Goal: Task Accomplishment & Management: Complete application form

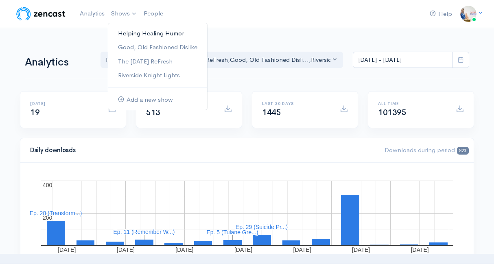
click at [132, 34] on link "Helping Healing Humor" at bounding box center [157, 33] width 99 height 14
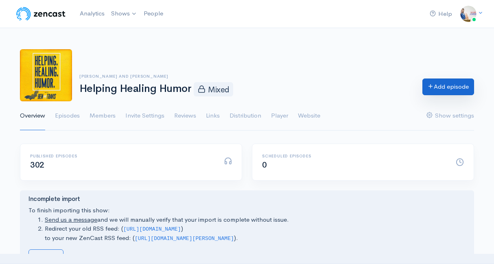
click at [436, 92] on link "Add episode" at bounding box center [448, 87] width 52 height 17
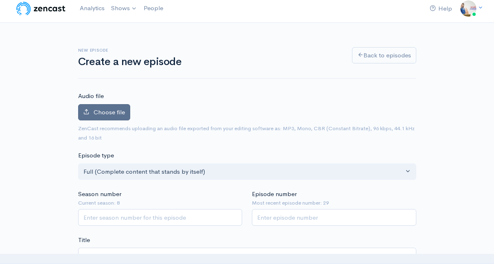
click at [128, 116] on label "Choose file" at bounding box center [104, 112] width 52 height 17
click at [0, 0] on input "Choose file" at bounding box center [0, 0] width 0 height 0
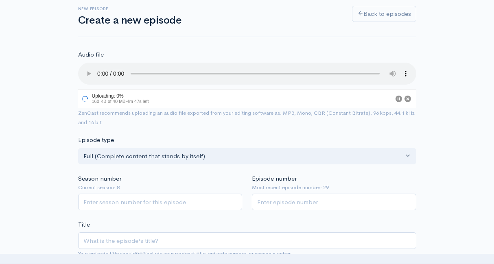
scroll to position [48, 0]
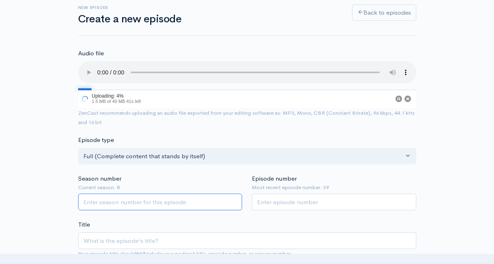
click at [160, 201] on input "Season number" at bounding box center [160, 202] width 164 height 17
type input "8"
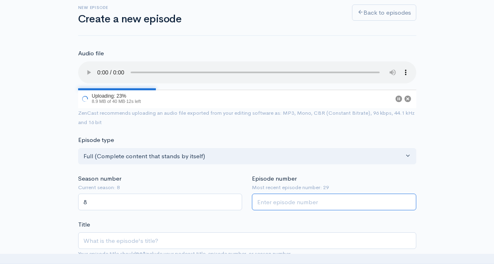
click at [290, 194] on input "Episode number" at bounding box center [334, 202] width 164 height 17
type input "30"
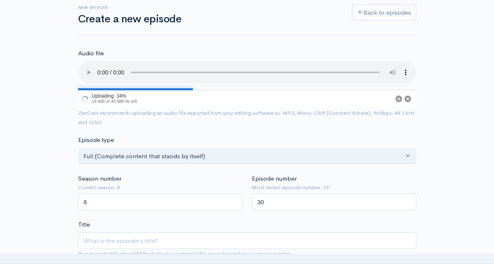
click at [255, 226] on div "Title Your episode title should not include your podcast title, episode number,…" at bounding box center [247, 239] width 338 height 38
click at [246, 233] on input "Title" at bounding box center [247, 240] width 338 height 17
type input "I"
type input "i"
type input "In"
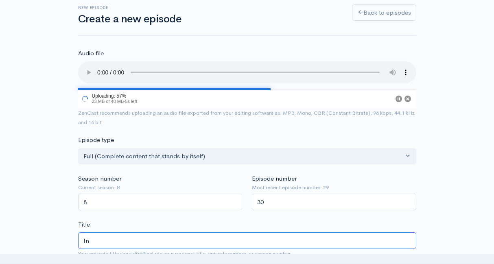
type input "in"
type input "Insp"
type input "insp"
type input "Inspi"
type input "inspi"
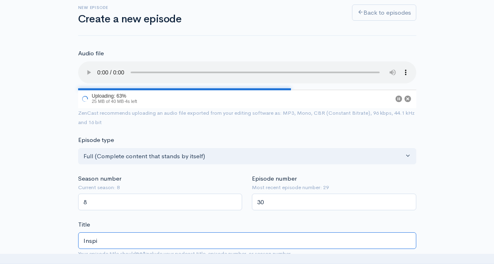
type input "Inspir"
type input "inspir"
type input "Inspirat"
type input "inspirat"
type input "Inspiratio"
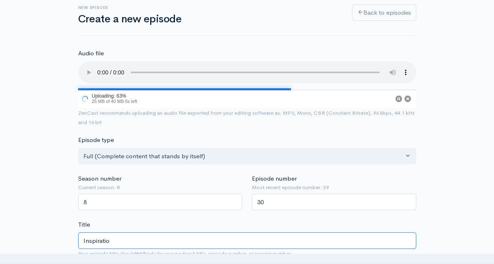
type input "inspiratio"
type input "Inspiration"
type input "inspiration"
type input "Inspirational"
type input "inspirational"
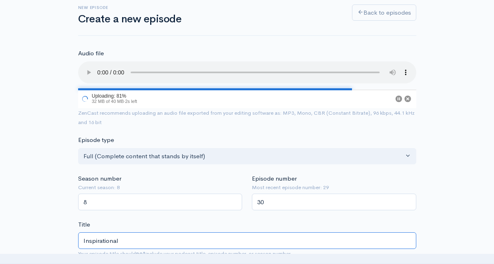
type input "Inspirational B"
type input "inspirational-b"
type input "Inspirational Bo"
type input "inspirational-bo"
type input "Inspirational Boo"
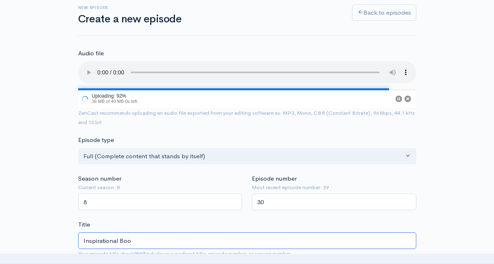
type input "inspirational-boo"
type input "Inspirational Book"
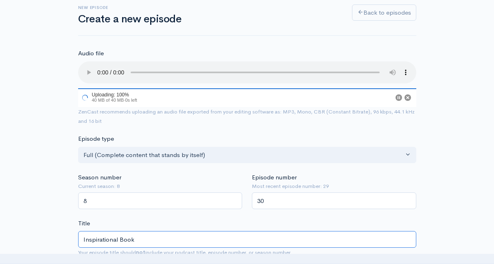
type input "inspirational-book"
type input "Inspirational Books"
type input "inspirational-books"
type input "Inspirational Books, N"
type input "inspirational-books-n"
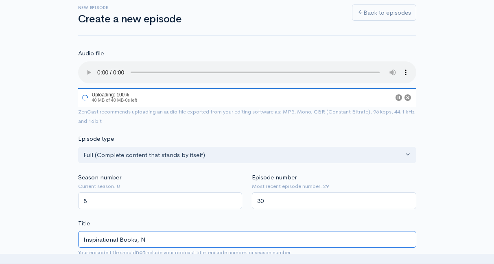
type input "Inspirational Books, Ne"
type input "inspirational-books-ne"
type input "Inspirational Books, New"
type input "inspirational-books-new"
type input "Inspirational Books, News"
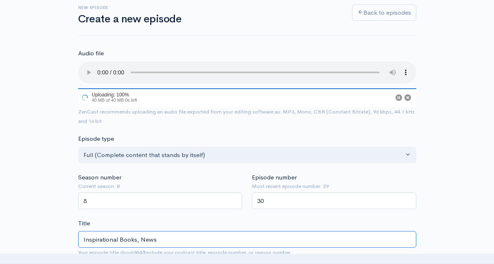
type input "inspirational-books-news"
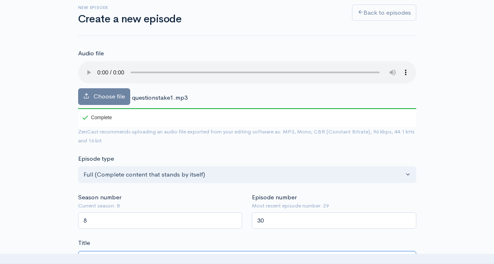
type input "Inspirational Books, News & S"
type input "inspirational-books-news-s"
type input "Inspirational Books, News & Sc"
type input "inspirational-books-news-sc"
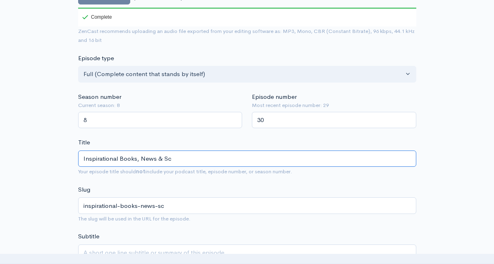
scroll to position [216, 0]
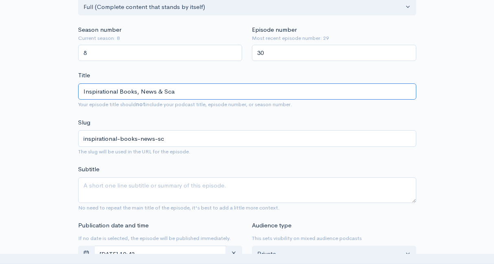
type input "Inspirational Books, News & Scar"
type input "inspirational-books-news-scar"
type input "Inspirational Books, News & Scary"
type input "inspirational-books-news-scary"
type input "Inspirational Books, News & Scary M"
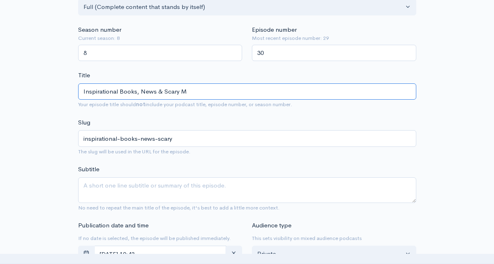
type input "inspirational-books-news-scary-m"
type input "Inspirational Books, News & Scary Mo"
type input "inspirational-books-news-scary-mo"
type input "Inspirational Books, News & Scary Mov"
type input "inspirational-books-news-scary-mov"
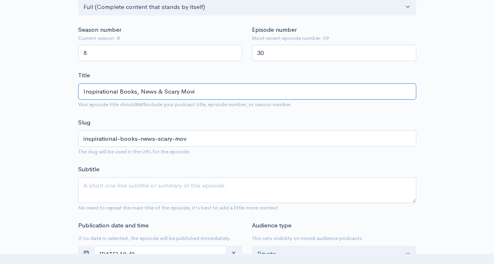
type input "Inspirational Books, News & Scary Movie"
type input "inspirational-books-news-scary-movie"
type input "Inspirational Books, News & Scary Movies"
type input "inspirational-books-news-scary-movies"
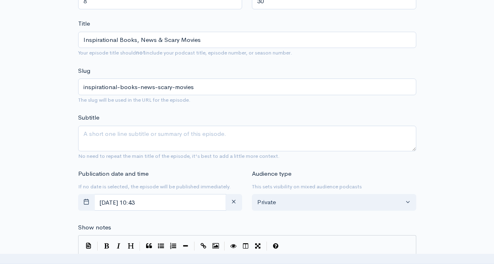
scroll to position [269, 0]
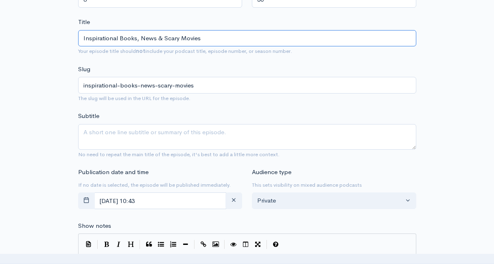
click at [227, 38] on input "Inspirational Books, News & Scary Movies" at bounding box center [247, 38] width 338 height 17
type input "Inspirational Books, News & Scary Movies: M"
type input "inspirational-books-news-scary-movies-m"
type input "Inspirational Books, News & Scary Movies: Mi"
type input "inspirational-books-news-scary-movies-mi"
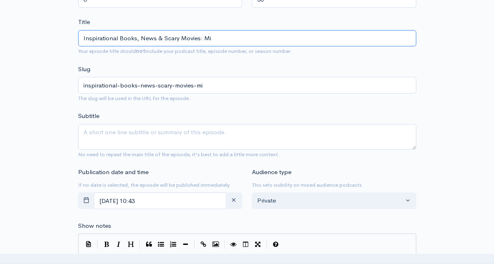
type input "Inspirational Books, News & Scary Movies: Min"
type input "inspirational-books-news-scary-movies-min"
type input "Inspirational Books, News & Scary Movies: Mini"
type input "inspirational-books-news-scary-movies-mini"
type input "Inspirational Books, News & Scary Movies: Minist"
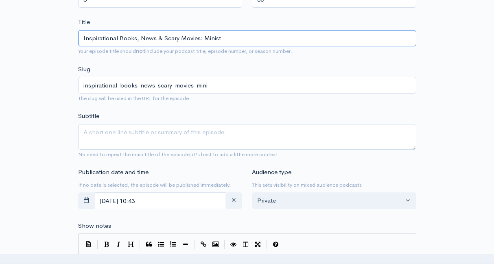
type input "inspirational-books-news-scary-movies-minist"
type input "Inspirational Books, News & Scary Movies: Ministr"
type input "inspirational-books-news-scary-movies-ministr"
type input "Inspirational Books, News & Scary Movies: Ministry"
type input "inspirational-books-news-scary-movies-ministry"
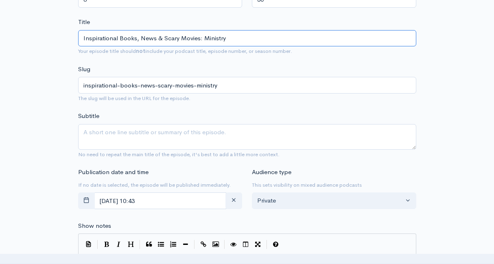
type input "Inspirational Books, News & Scary Movies: Ministry S"
type input "inspirational-books-news-scary-movies-ministry-s"
type input "Inspirational Books, News & Scary Movies: Ministry Spo"
type input "inspirational-books-news-scary-movies-ministry-spo"
type input "Inspirational Books, News & Scary Movies: Ministry Spot"
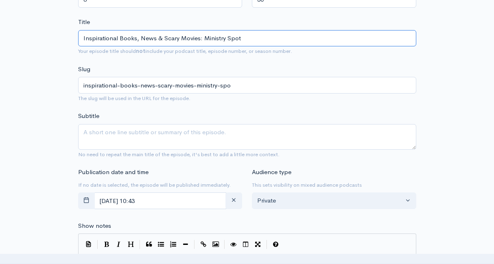
type input "inspirational-books-news-scary-movies-ministry-spot"
type input "Inspirational Books, News & Scary Movies: Min"
type input "inspirational-books-news-scary-movies-min"
type input "Inspirational Books, News & Scary Movies: Mi"
type input "inspirational-books-news-scary-movies-mi"
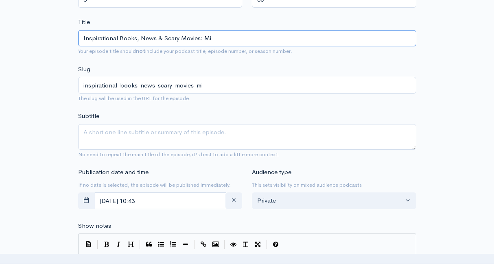
type input "Inspirational Books, News & Scary Movies: M"
type input "inspirational-books-news-scary-movies-m"
type input "Inspirational Books, News & Scary Movies:"
type input "inspirational-books-news-scary-movies"
type input "Inspirational Books, News & Scary Movies"
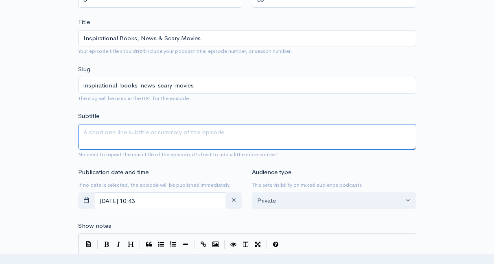
click at [168, 140] on textarea "Subtitle" at bounding box center [247, 137] width 338 height 26
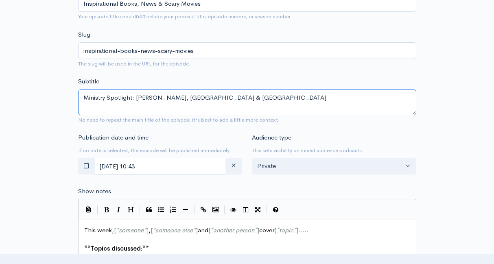
scroll to position [306, 0]
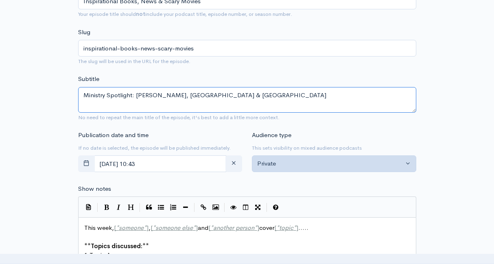
type textarea "Ministry Spotlight: [PERSON_NAME], [GEOGRAPHIC_DATA] & [GEOGRAPHIC_DATA]"
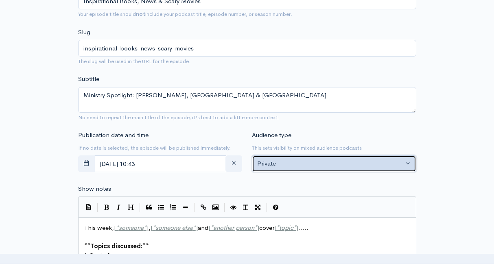
click at [273, 156] on button "Private" at bounding box center [334, 163] width 164 height 17
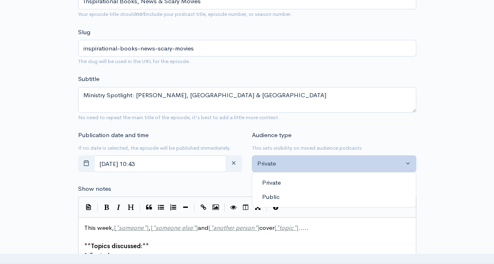
click at [270, 198] on span "Public" at bounding box center [270, 196] width 17 height 9
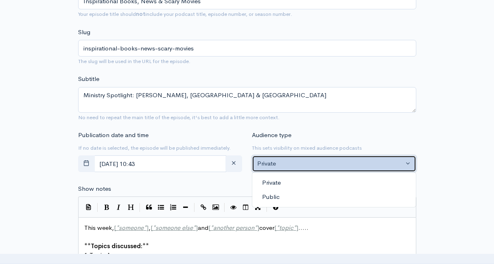
select select "0"
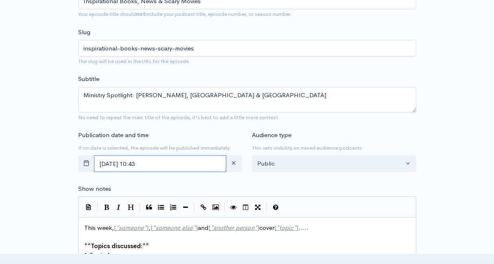
click at [173, 160] on input "September, 22 2025 10:43" at bounding box center [160, 163] width 133 height 17
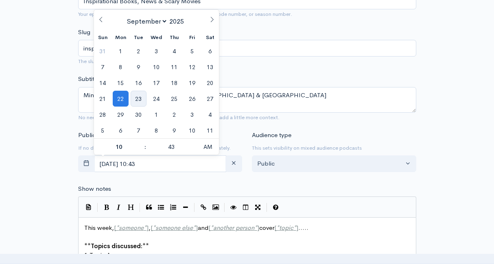
click at [138, 102] on span "23" at bounding box center [139, 99] width 16 height 16
type input "September, 23 2025 10:43"
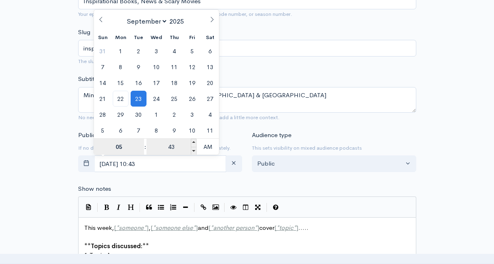
type input "05"
type input "September, 23 2025 05:43"
click at [174, 142] on input "43" at bounding box center [171, 147] width 50 height 16
type input "00"
type input "[DATE] 05:00"
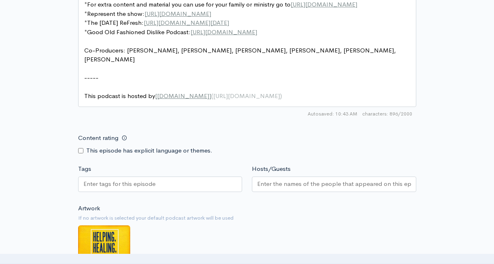
scroll to position [632, 0]
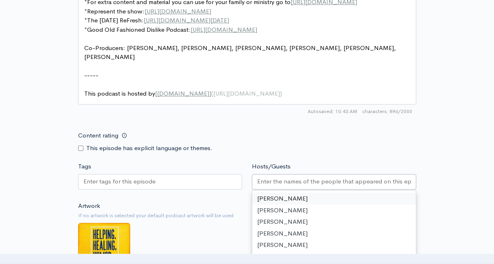
click at [279, 178] on input "Hosts/Guests" at bounding box center [334, 181] width 154 height 9
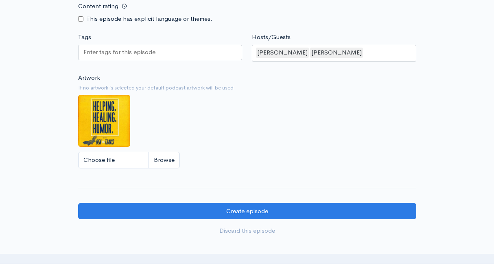
scroll to position [771, 0]
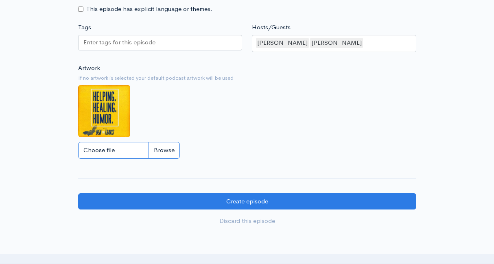
click at [114, 150] on input "Choose file" at bounding box center [129, 150] width 102 height 17
type input "C:\fakepath\Black Modern Talk Podcast Cover.png"
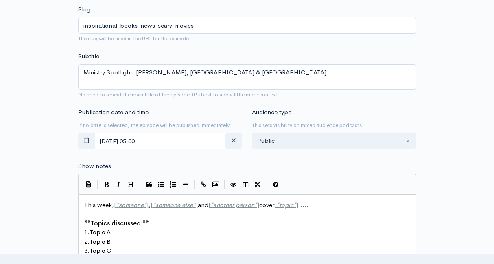
scroll to position [357, 0]
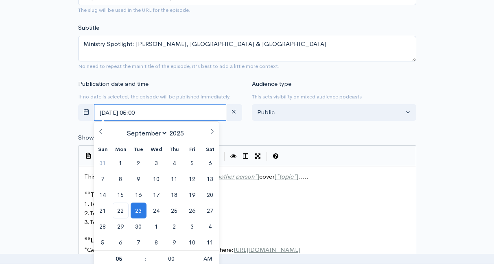
click at [183, 112] on input "[DATE] 05:00" at bounding box center [160, 112] width 133 height 17
click at [254, 129] on form "Audio file Choose file questionstake1.mp3 100 Complete ZenCast recommends uploa…" at bounding box center [247, 201] width 338 height 923
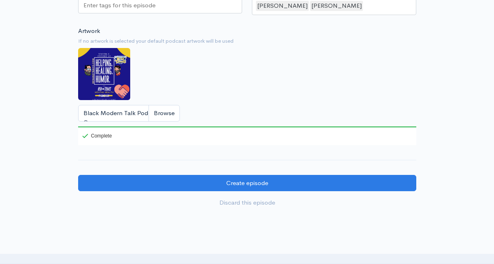
scroll to position [825, 0]
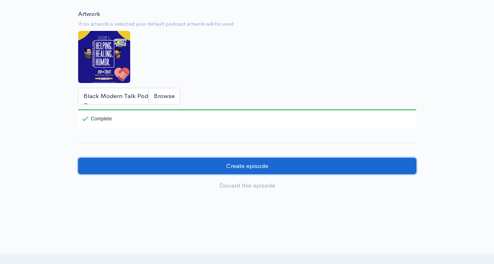
click at [240, 169] on input "Create episode" at bounding box center [247, 166] width 338 height 17
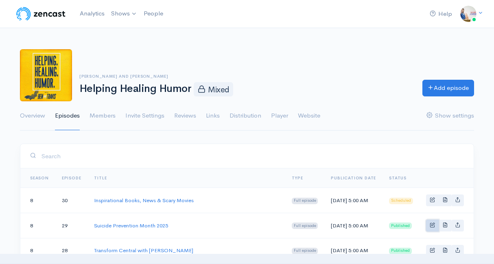
click at [435, 231] on link "Basic example" at bounding box center [432, 226] width 13 height 12
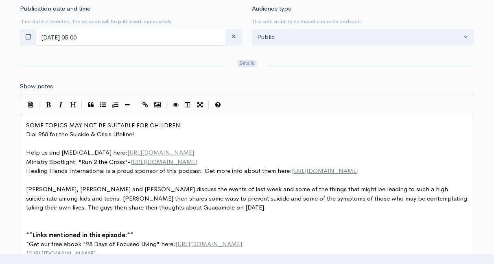
scroll to position [3, 0]
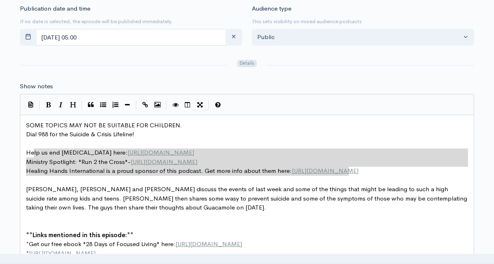
type textarea "Help us end childhood Cancer here: https://fundraising.stjude.org/site/TR/Heroe…"
drag, startPoint x: 353, startPoint y: 171, endPoint x: 23, endPoint y: 153, distance: 330.7
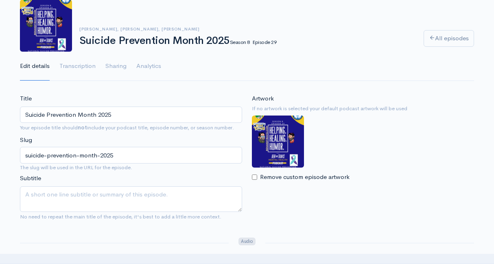
scroll to position [0, 0]
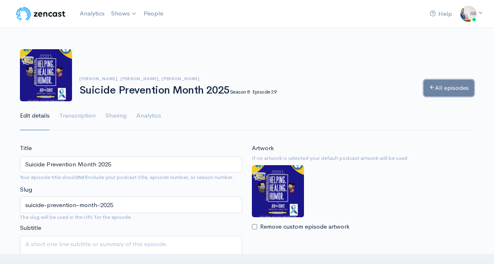
click at [439, 86] on link "All episodes" at bounding box center [448, 88] width 50 height 17
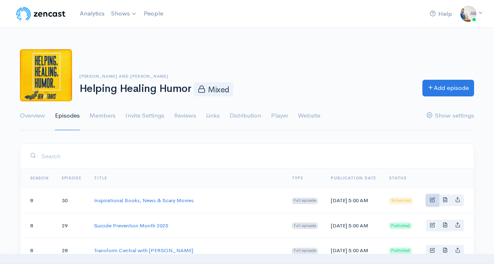
click at [428, 204] on link "Basic example" at bounding box center [432, 200] width 13 height 12
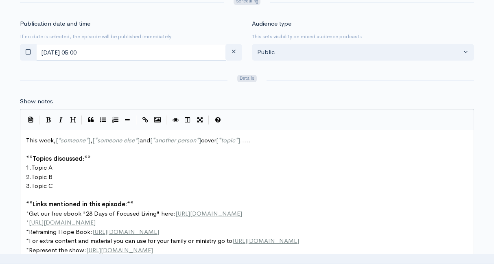
scroll to position [394, 0]
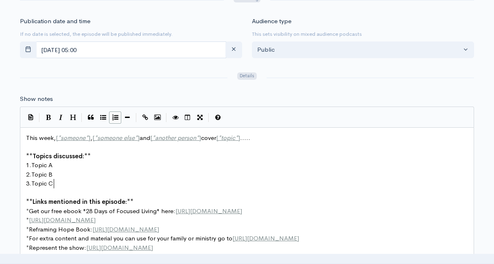
type textarea "This week, [*someone*], [*someone else*] and [*another person*] cover [*topic*]…"
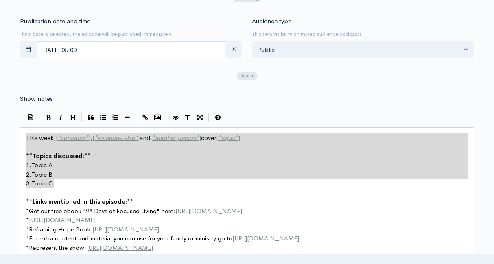
drag, startPoint x: 65, startPoint y: 185, endPoint x: 31, endPoint y: 131, distance: 63.9
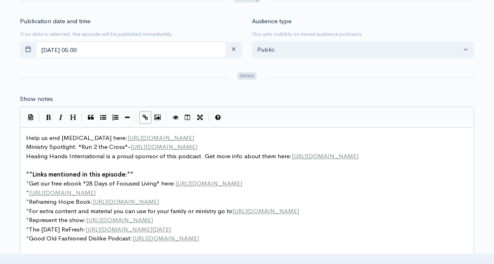
click at [124, 148] on span "Ministry Spotlight: "Run 2 the Cross"- https://www.run2thecross5k.com/" at bounding box center [111, 147] width 171 height 8
type textarea "Mike Brooks in Bangladesh & Nepal"
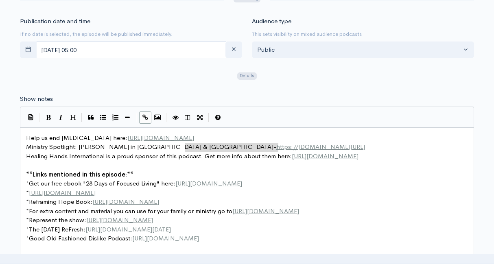
type textarea "https://www.run2thecross5k.com/"
drag, startPoint x: 281, startPoint y: 146, endPoint x: 183, endPoint y: 150, distance: 97.7
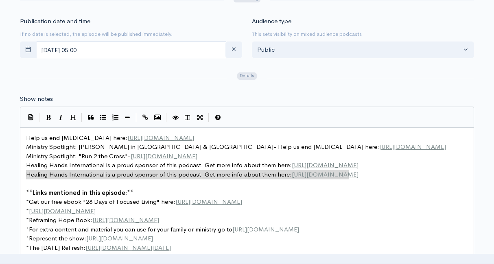
type textarea "Ministry Spotlight: "Run 2 the Cross"- https://www.run2thecross5k.com/ Healing …"
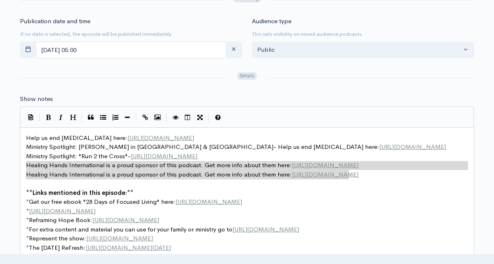
drag, startPoint x: 353, startPoint y: 174, endPoint x: 22, endPoint y: 166, distance: 330.8
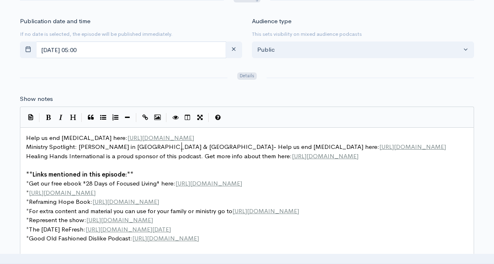
type textarea "Help us end childhood Cancer here: https://fundraising.stjude.org/site/TR/Heroe…"
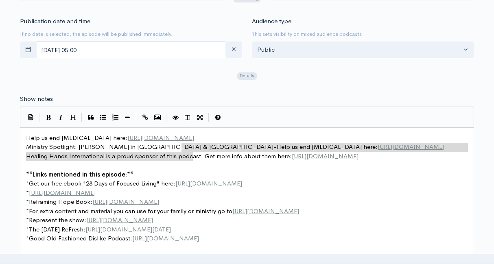
drag, startPoint x: 182, startPoint y: 146, endPoint x: 194, endPoint y: 157, distance: 15.6
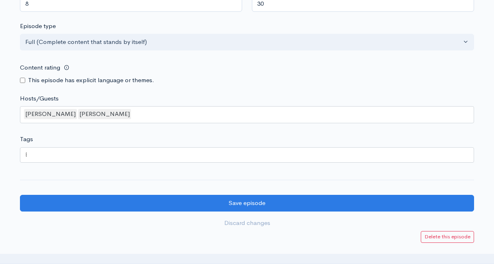
scroll to position [772, 0]
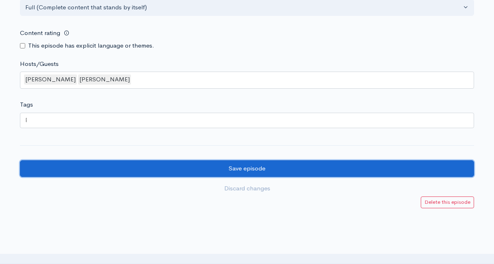
click at [261, 170] on input "Save episode" at bounding box center [247, 168] width 454 height 17
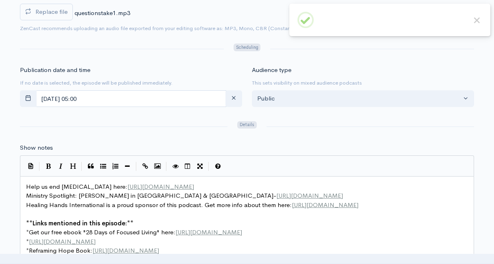
scroll to position [460, 0]
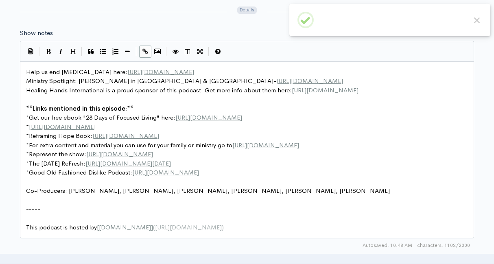
click at [358, 92] on pre "Healing Hands International is a proud sponsor of this podcast. Get more info a…" at bounding box center [246, 90] width 445 height 9
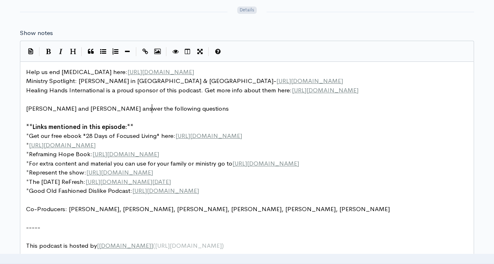
type textarea "[PERSON_NAME] and [PERSON_NAME] answer the following questions:"
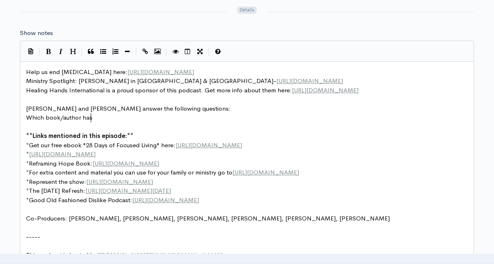
scroll to position [3, 65]
type textarea "Which book/author has shaped your world view?"
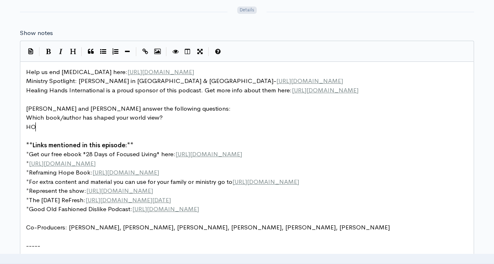
type textarea "HOw"
type textarea "ow much do you let the news effect you>"
type textarea "?"
type textarea "r mood?"
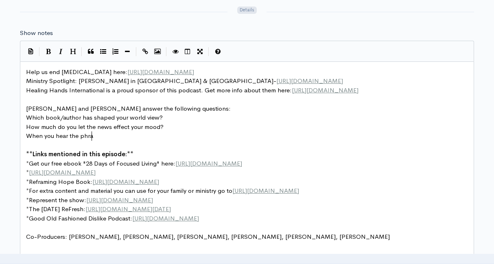
scroll to position [3, 71]
type textarea "When you hear the phrase"
type textarea "words "s"
type textarea "scary movie" wh"
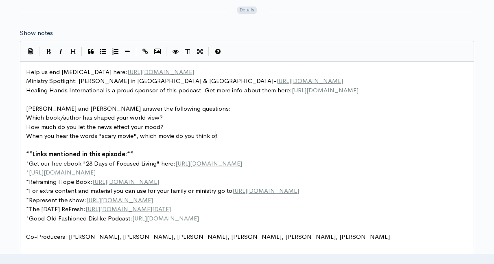
type textarea ", which movie do you think of?"
type textarea "at do you think"
type textarea "what"
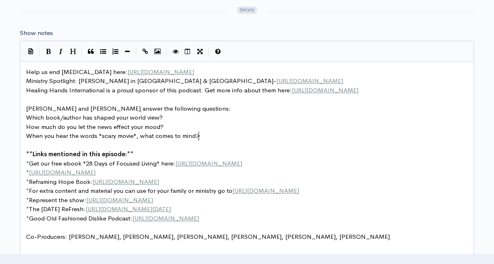
type textarea "hat comes to mind>"
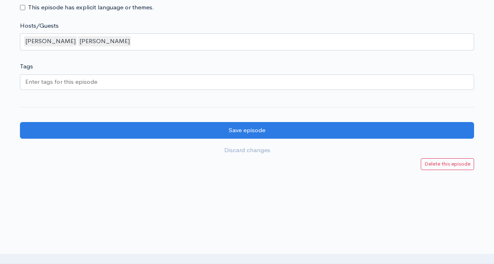
scroll to position [865, 0]
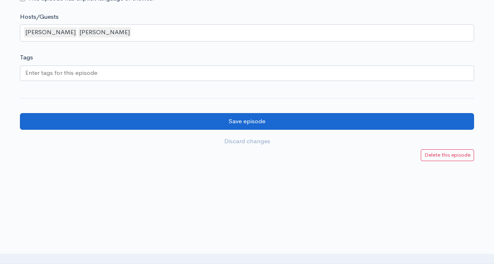
type textarea "?"
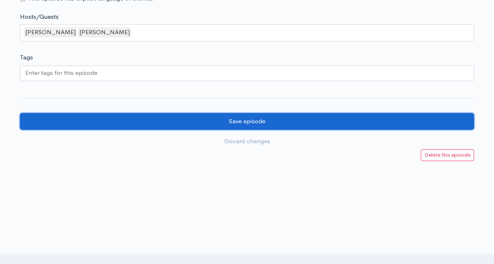
click at [273, 127] on input "Save episode" at bounding box center [247, 121] width 454 height 17
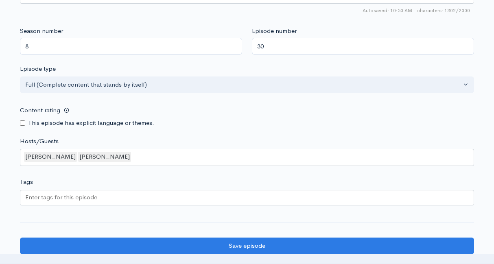
scroll to position [765, 0]
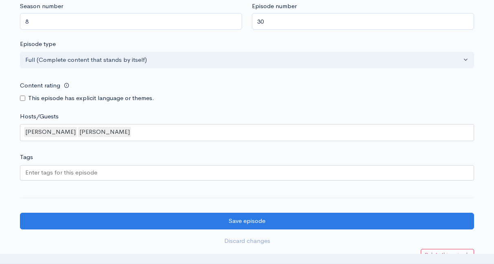
click at [197, 177] on div at bounding box center [247, 172] width 454 height 15
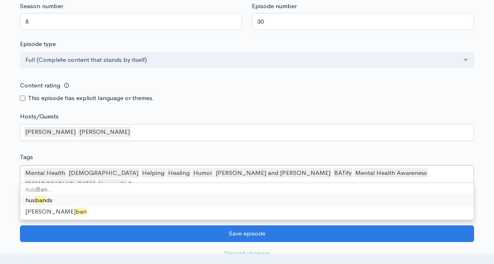
scroll to position [0, 0]
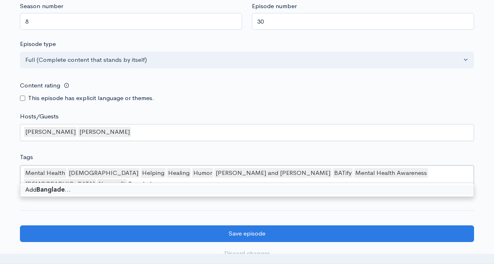
type input "[GEOGRAPHIC_DATA]"
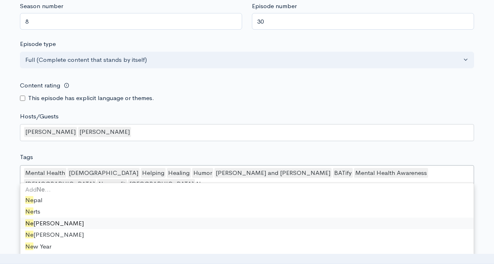
type input "[GEOGRAPHIC_DATA]"
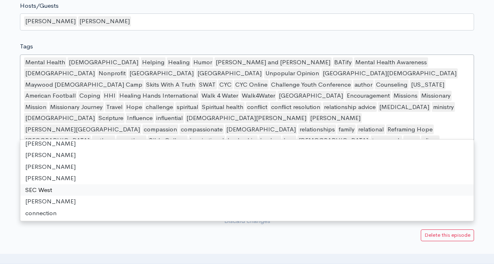
scroll to position [884, 0]
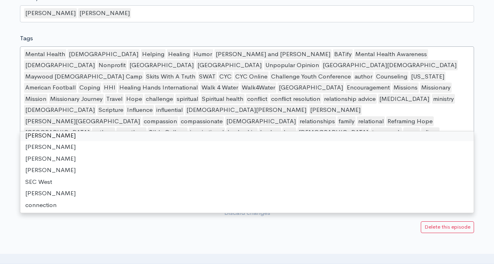
click at [214, 121] on div "Mental Health Christian Helping Healing Humor Ben and Travis BATify Mental Heal…" at bounding box center [247, 99] width 454 height 107
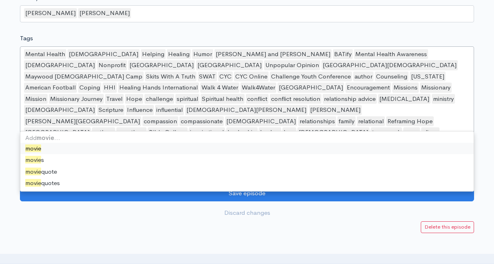
type input "movies"
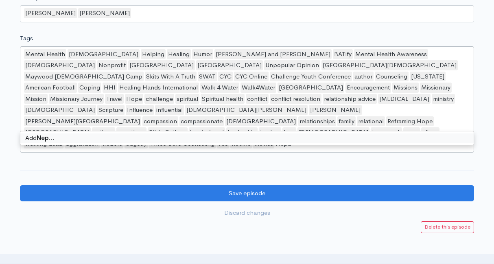
type input "[GEOGRAPHIC_DATA]"
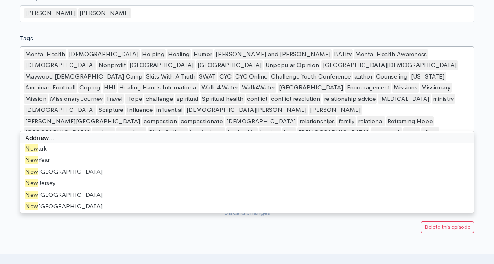
type input "news"
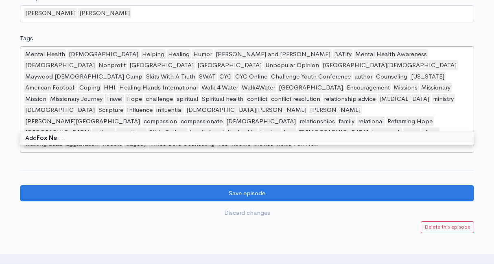
type input "Fox News"
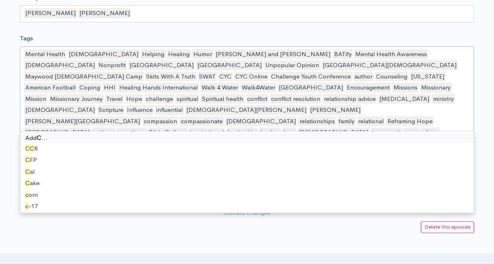
type input "CNN"
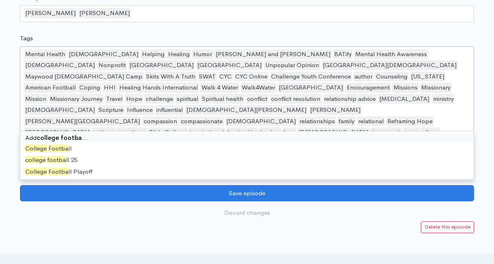
type input "college football"
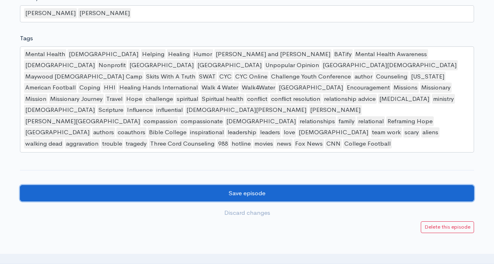
click at [67, 185] on input "Save episode" at bounding box center [247, 193] width 454 height 17
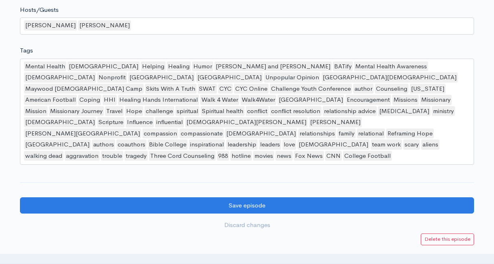
scroll to position [936, 0]
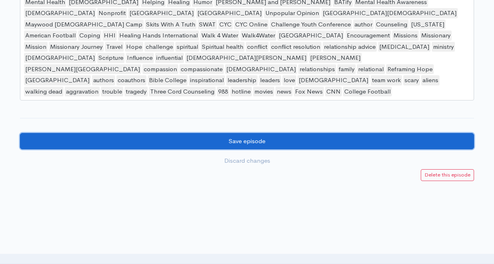
click at [173, 133] on input "Save episode" at bounding box center [247, 141] width 454 height 17
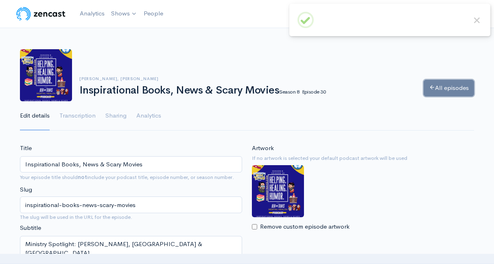
click at [457, 81] on link "All episodes" at bounding box center [448, 88] width 50 height 17
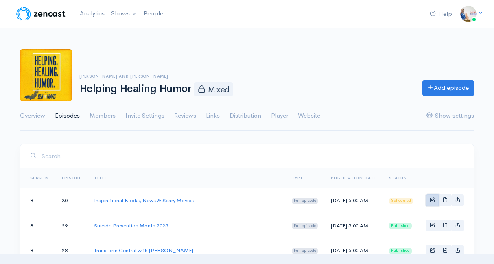
click at [431, 202] on span "Basic example" at bounding box center [432, 199] width 5 height 5
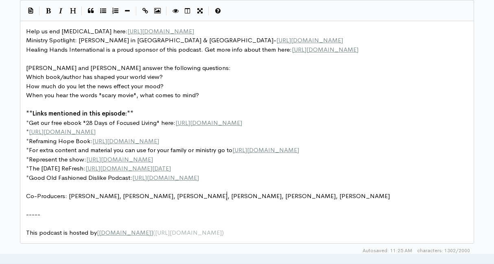
scroll to position [3, 0]
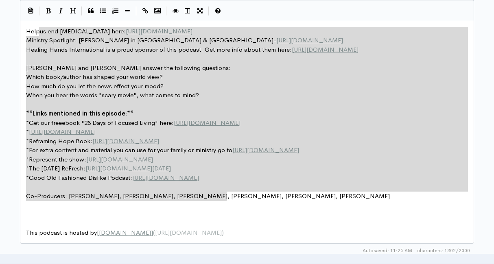
type textarea "Help us end [MEDICAL_DATA] here: [URL][DOMAIN_NAME] Ministry Spotlight: [PERSON…"
drag, startPoint x: 229, startPoint y: 199, endPoint x: 24, endPoint y: 34, distance: 263.8
